Goal: Information Seeking & Learning: Find specific fact

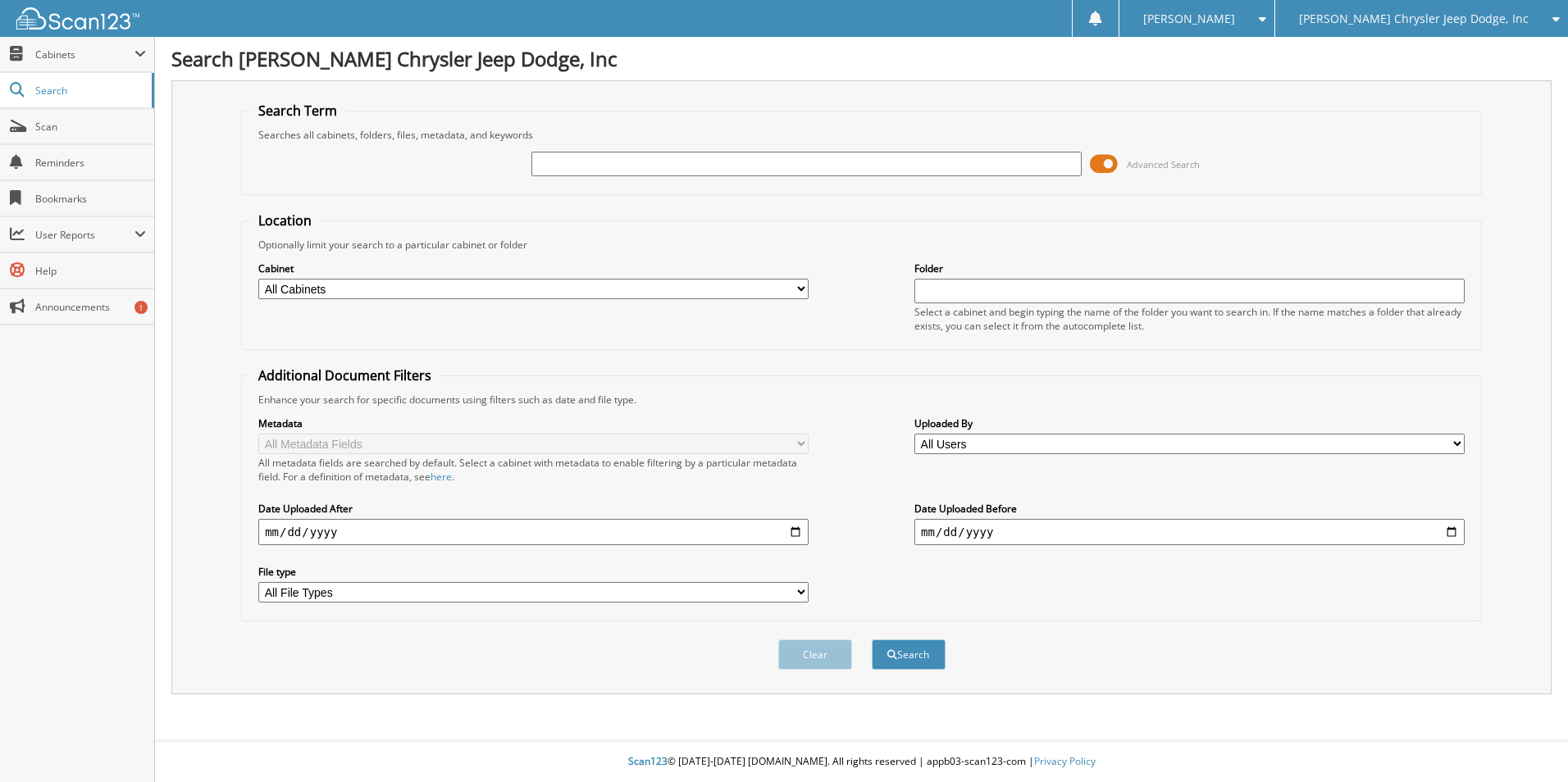
click at [562, 153] on input "text" at bounding box center [806, 164] width 551 height 25
type input "[PERSON_NAME]"
click at [872, 640] on button "Search" at bounding box center [909, 655] width 74 height 30
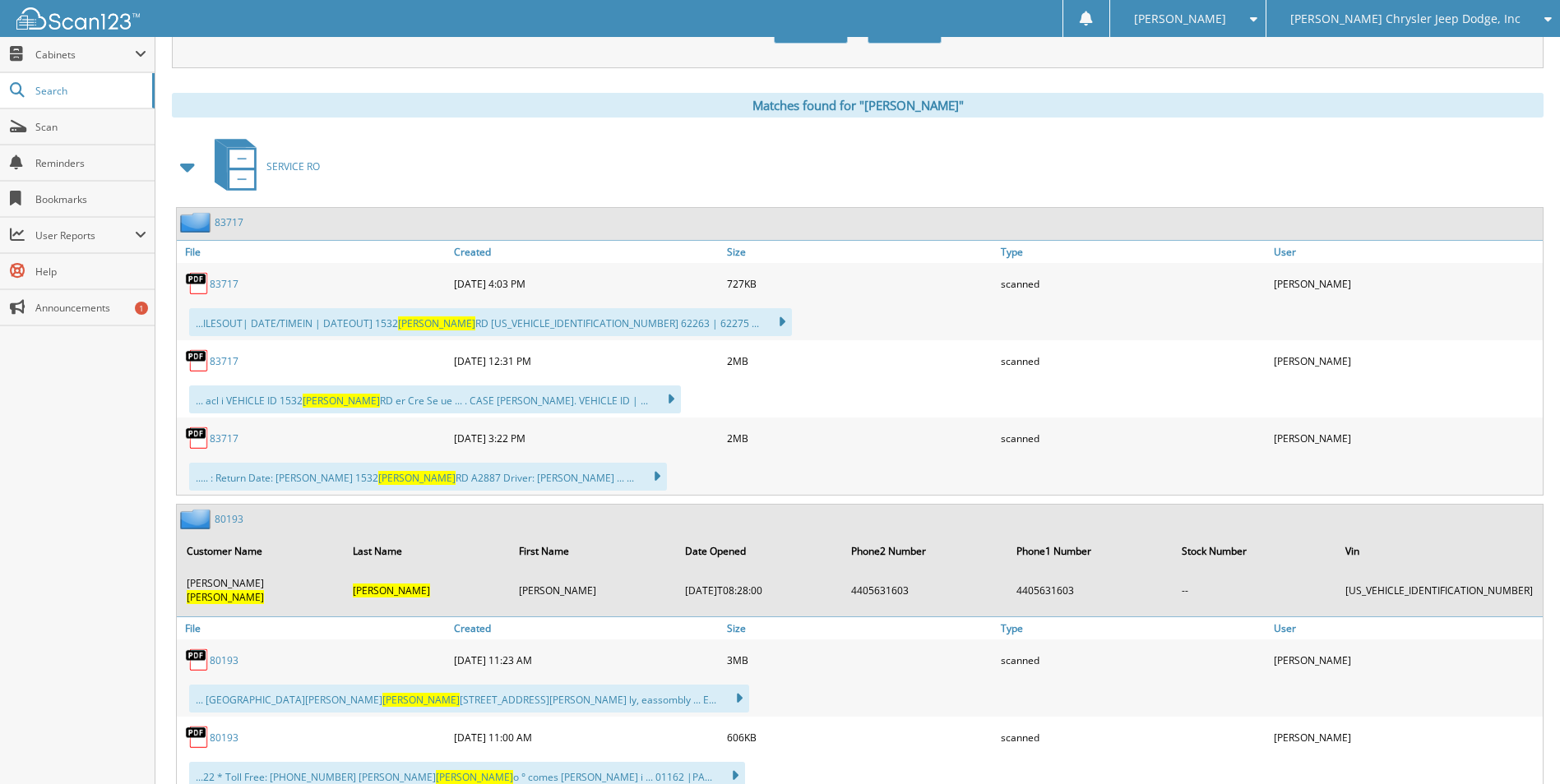
scroll to position [657, 0]
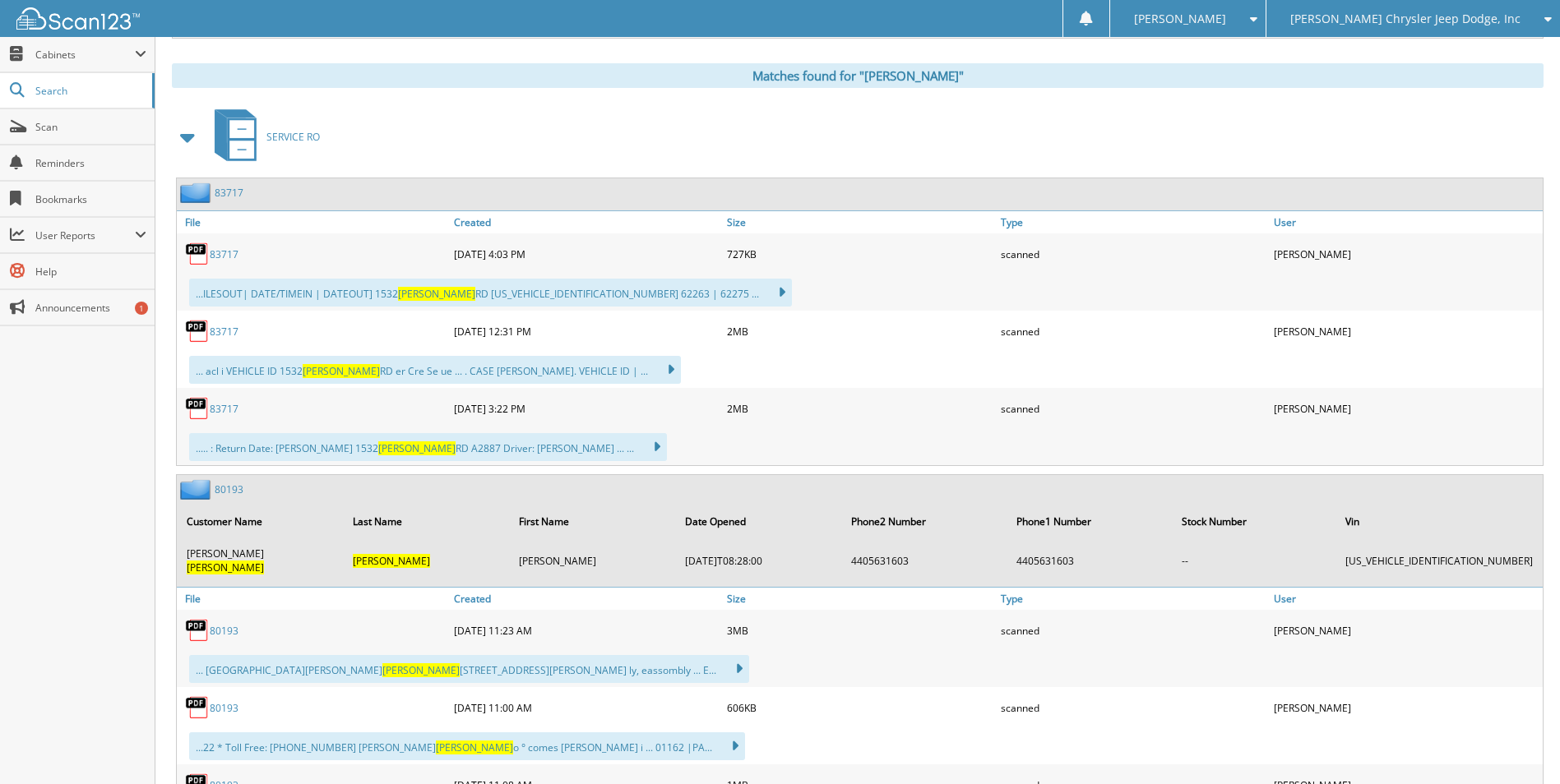
click at [219, 251] on link "83717" at bounding box center [224, 254] width 29 height 14
click at [978, 137] on div "SERVICE RO" at bounding box center [857, 137] width 1371 height 65
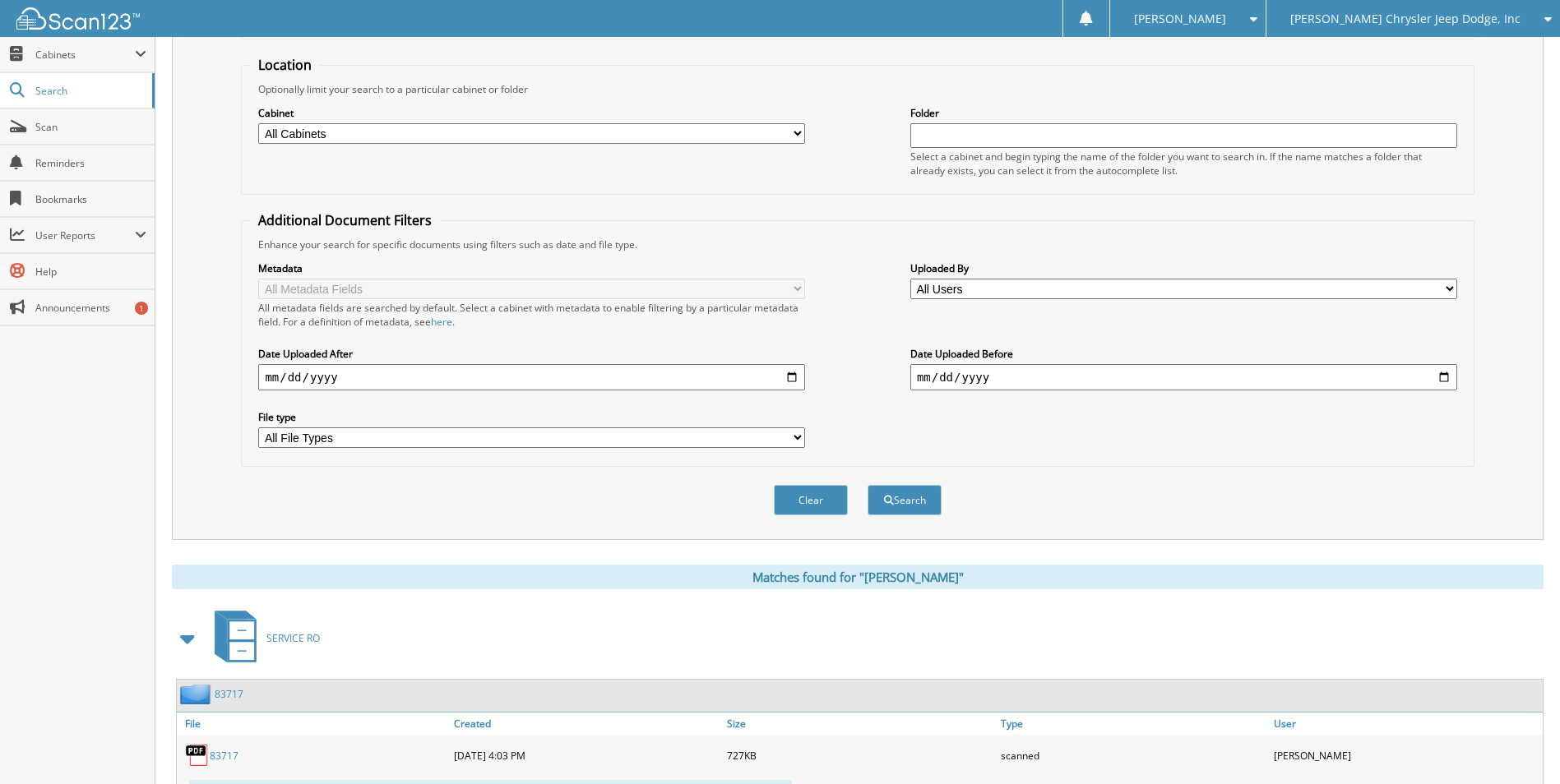
scroll to position [0, 0]
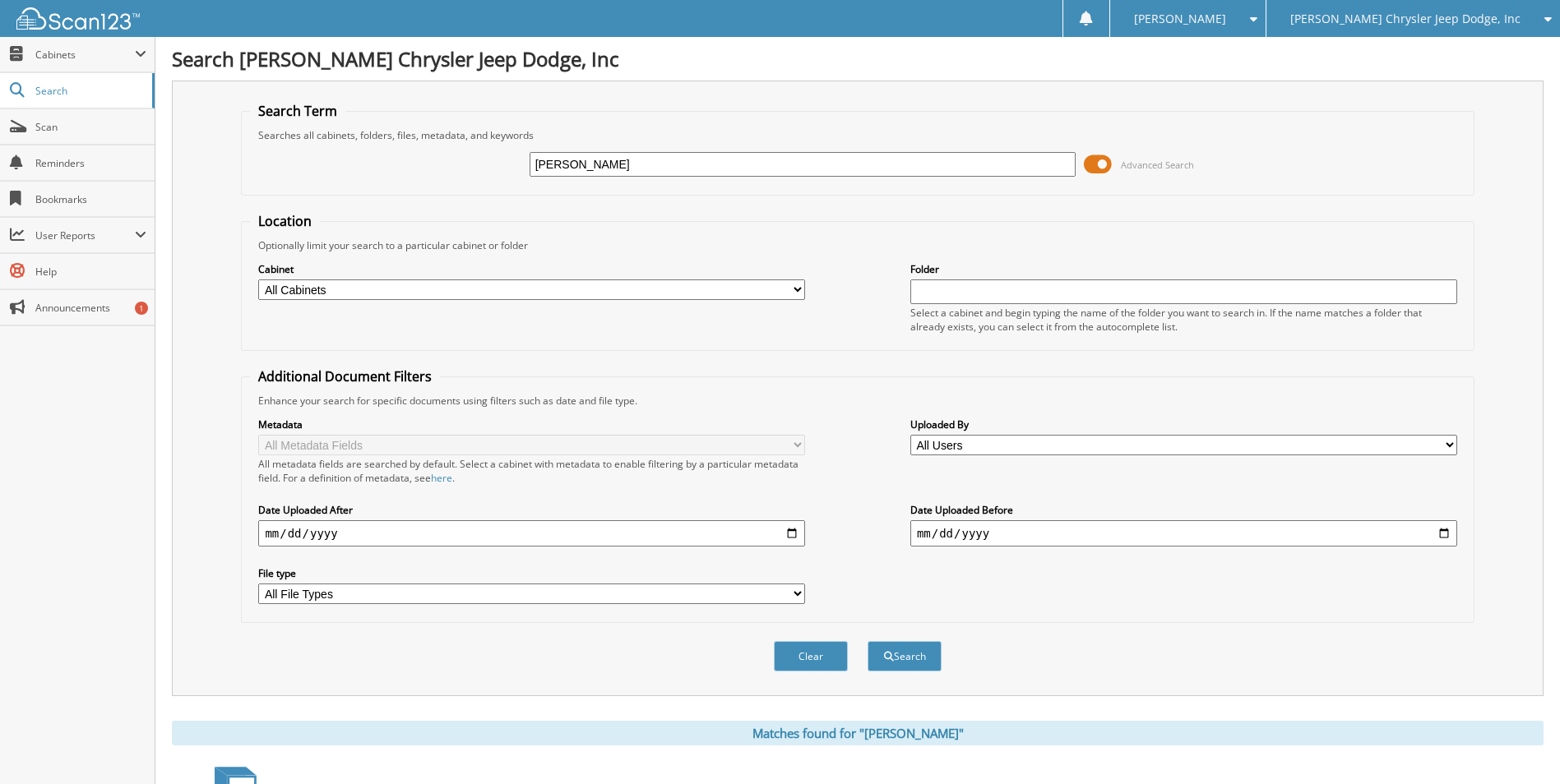
drag, startPoint x: 591, startPoint y: 163, endPoint x: 280, endPoint y: 198, distance: 313.0
click at [280, 198] on form "Search Term Searches all cabinets, folders, files, metadata, and keywords ritch…" at bounding box center [857, 396] width 1233 height 588
type input "39640"
click at [867, 642] on button "Search" at bounding box center [904, 656] width 74 height 31
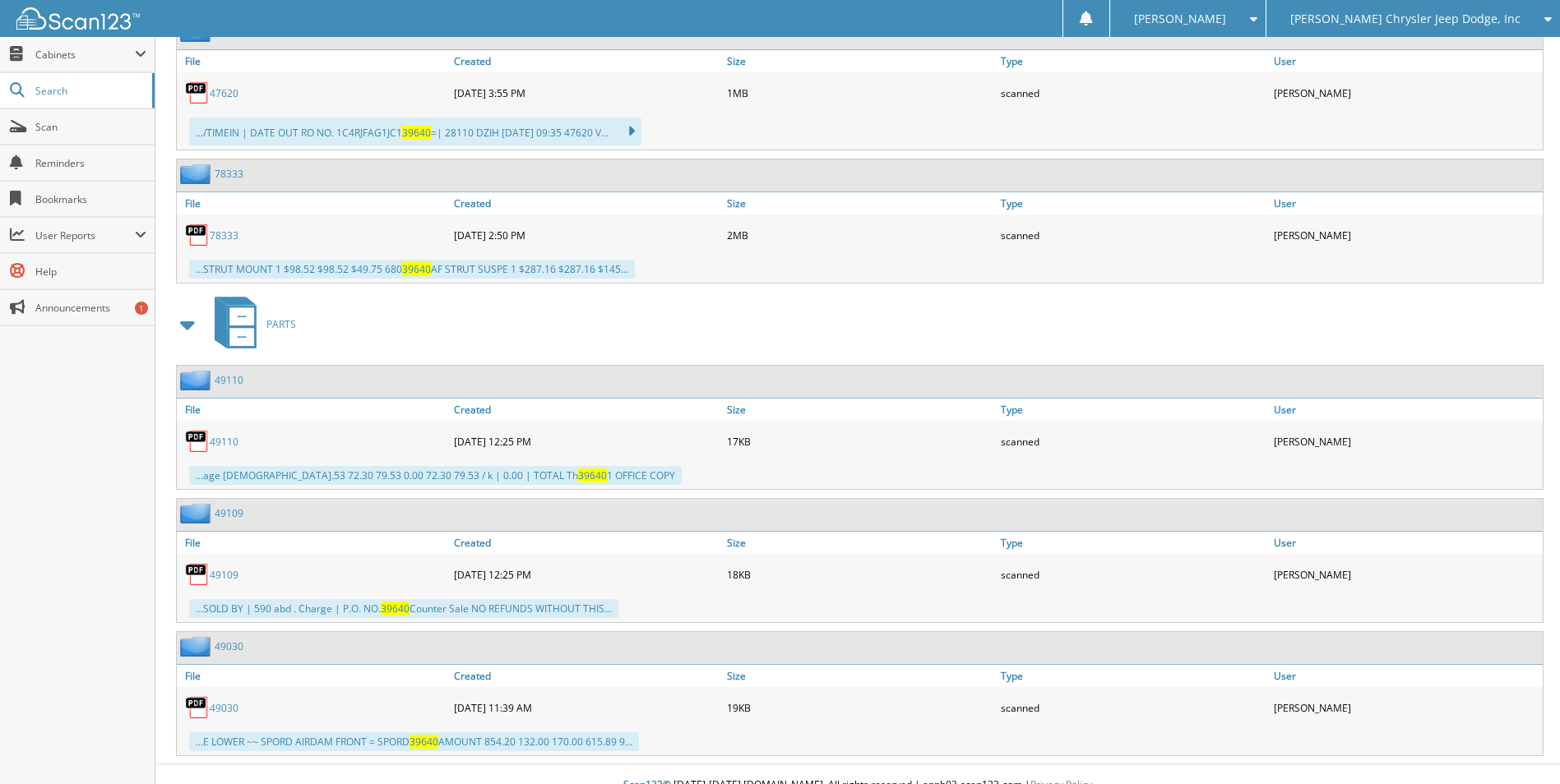
scroll to position [3608, 0]
